Goal: Submit feedback/report problem: Submit feedback/report problem

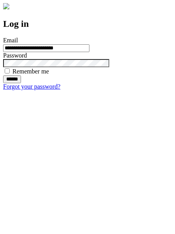
click at [21, 83] on input "******" at bounding box center [12, 79] width 18 height 8
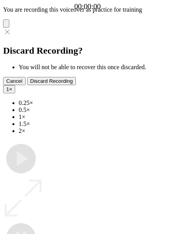
type input "**********"
